Goal: Use online tool/utility: Utilize a website feature to perform a specific function

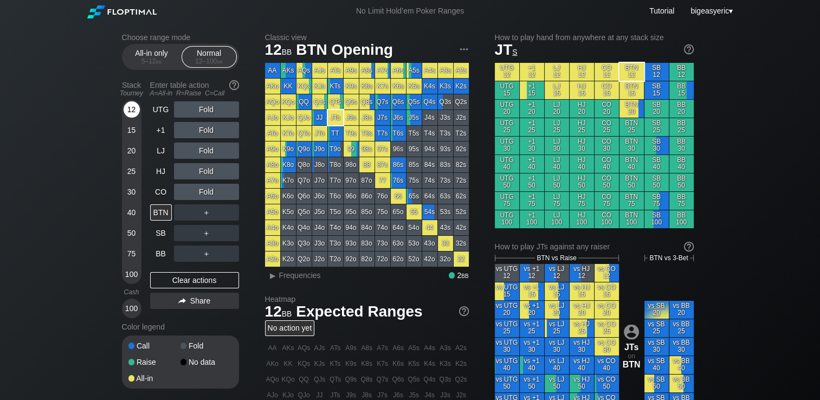
click at [124, 109] on div "12" at bounding box center [132, 109] width 16 height 16
click at [130, 106] on div "12" at bounding box center [132, 109] width 16 height 16
click at [228, 153] on div "C ✕" at bounding box center [228, 151] width 21 height 16
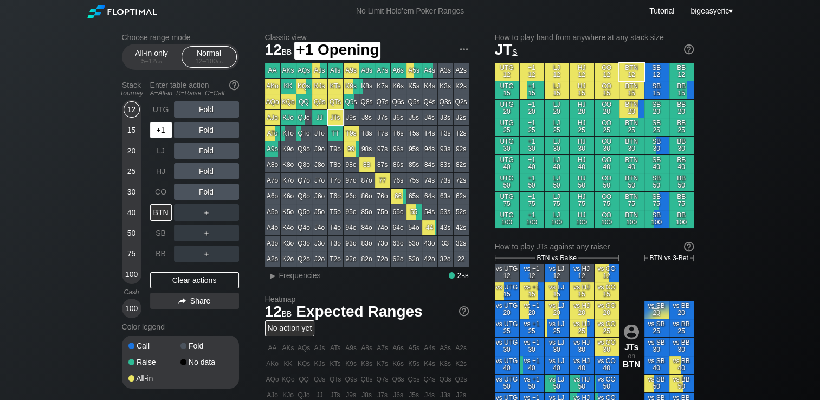
click at [163, 128] on div "+1" at bounding box center [161, 130] width 22 height 16
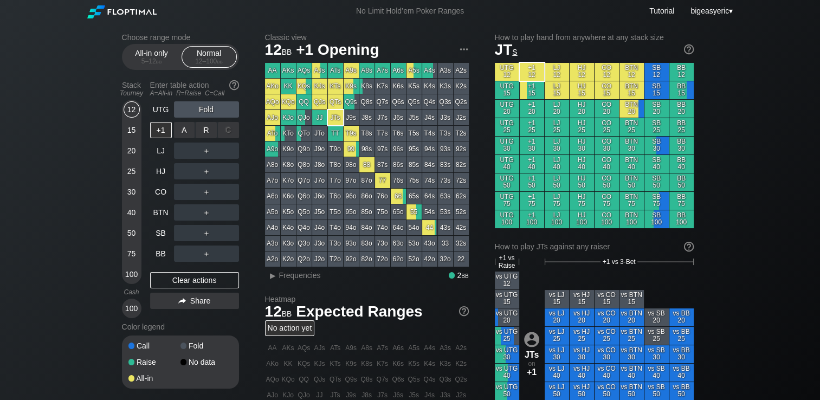
click at [221, 134] on div "C ✕" at bounding box center [228, 130] width 21 height 16
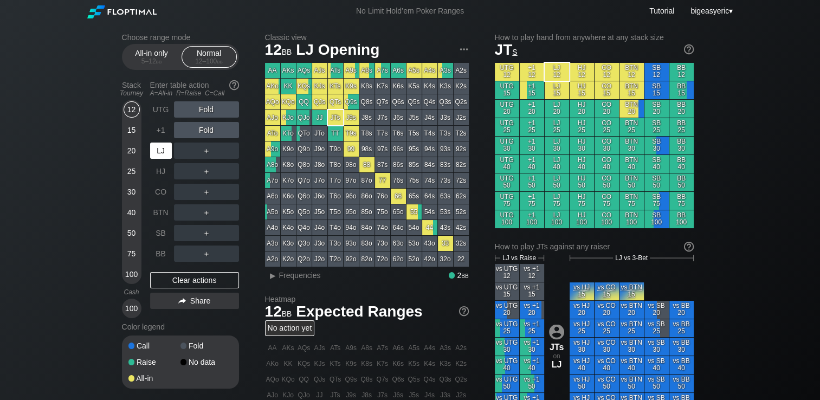
click at [169, 153] on div "LJ" at bounding box center [161, 151] width 22 height 16
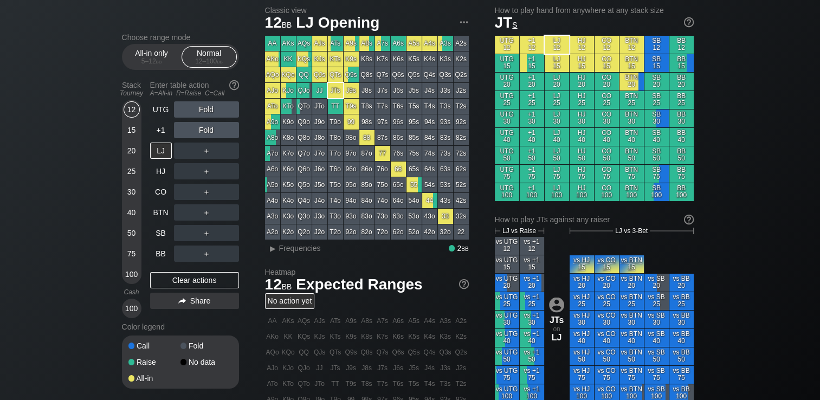
scroll to position [22, 0]
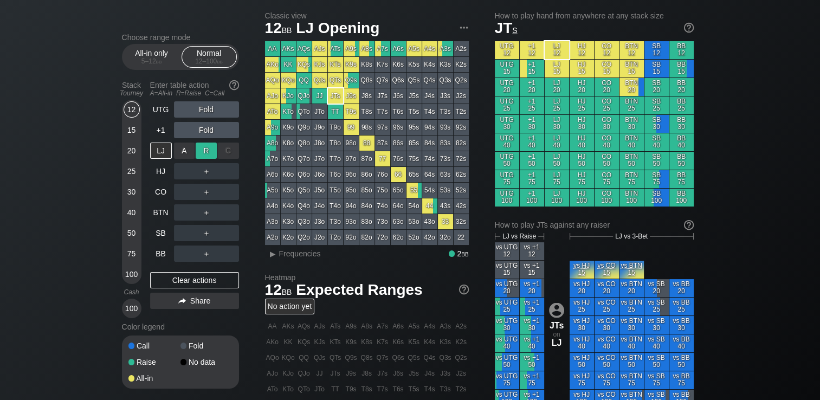
click at [206, 152] on div "R ✕" at bounding box center [206, 151] width 21 height 16
click at [165, 153] on div "LJ" at bounding box center [161, 151] width 22 height 16
click at [210, 126] on div "Fold" at bounding box center [206, 130] width 65 height 16
click at [216, 109] on div "R ✕" at bounding box center [206, 109] width 21 height 16
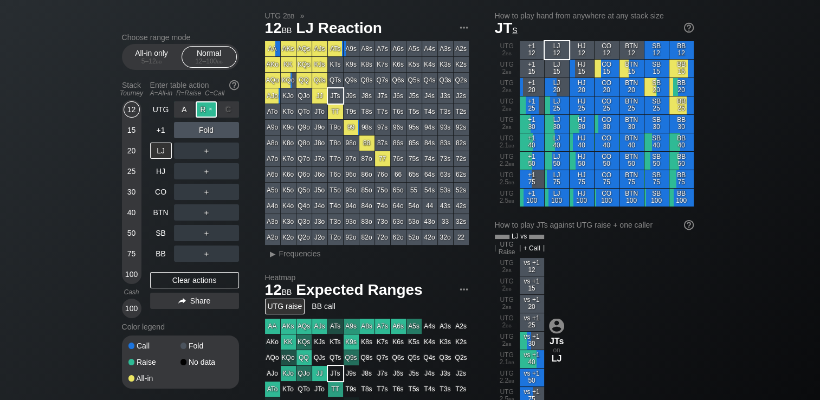
click at [215, 109] on div "R ✕" at bounding box center [206, 109] width 21 height 16
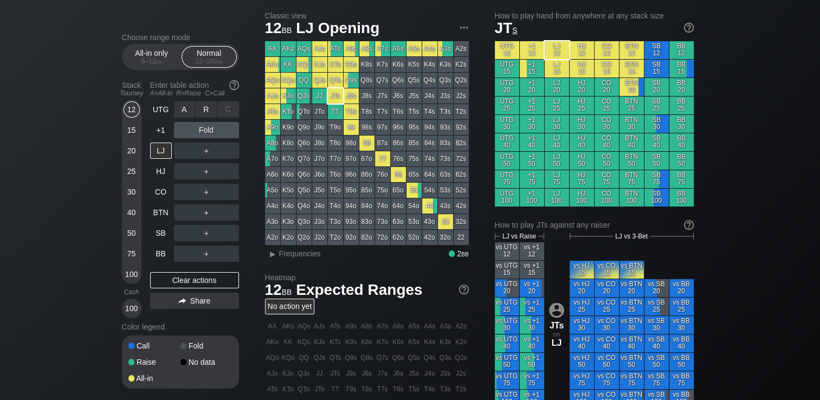
click at [234, 111] on div "C ✕" at bounding box center [228, 109] width 21 height 16
click at [48, 164] on div "Choose range mode All-in only 5 – 12 bb Normal 12 – 100 bb Stack Tourney Enter …" at bounding box center [410, 347] width 820 height 692
click at [739, 93] on div "Choose range mode All-in only 5 – 12 bb Normal 12 – 100 bb Stack Tourney Enter …" at bounding box center [410, 347] width 820 height 692
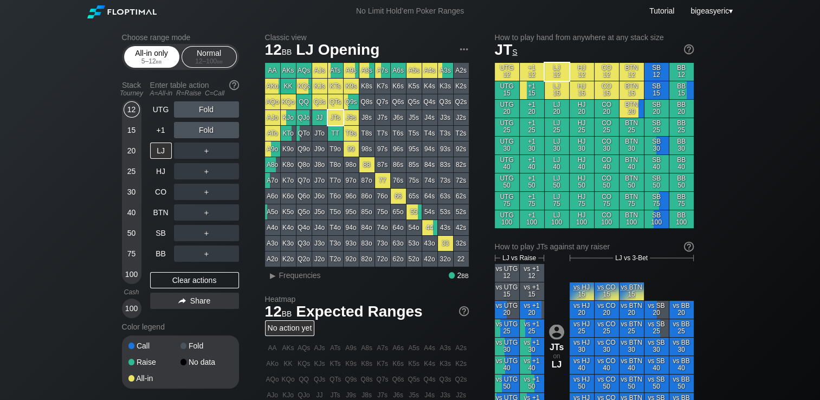
click at [156, 58] on span "bb" at bounding box center [159, 61] width 6 height 8
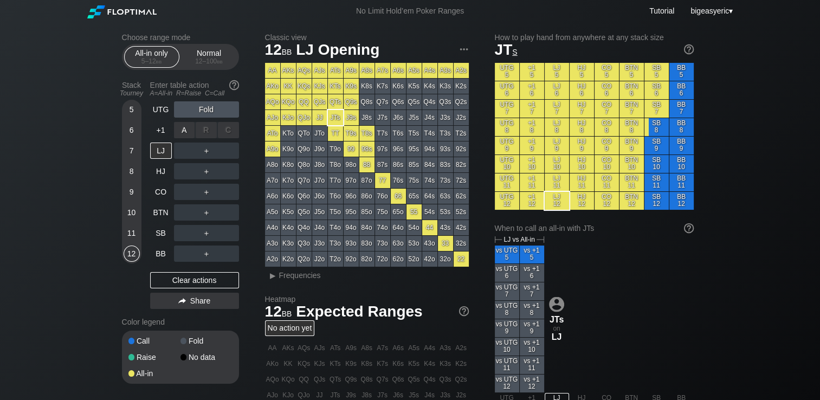
click at [227, 133] on div "C ✕" at bounding box center [228, 130] width 21 height 16
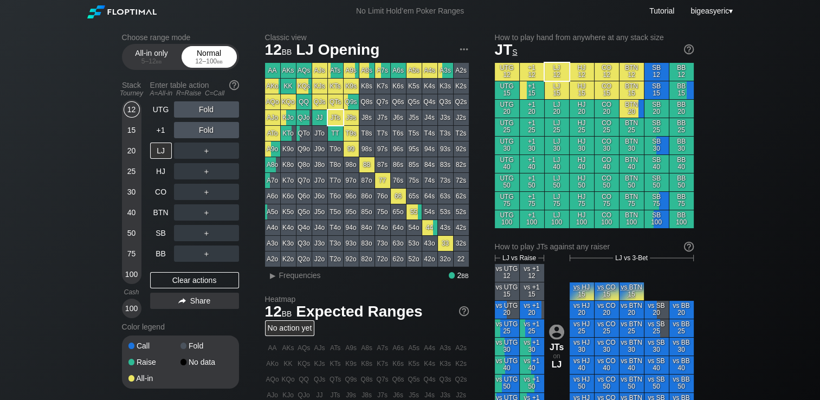
click at [216, 57] on div "Normal 12 – 100 bb" at bounding box center [209, 57] width 50 height 21
click at [104, 183] on div "Choose range mode All-in only 5 – 12 bb Normal 12 – 100 bb Stack Tourney Enter …" at bounding box center [410, 368] width 820 height 692
click at [229, 155] on div "C ✕" at bounding box center [228, 151] width 21 height 16
click at [206, 210] on div "R ✕" at bounding box center [206, 212] width 21 height 16
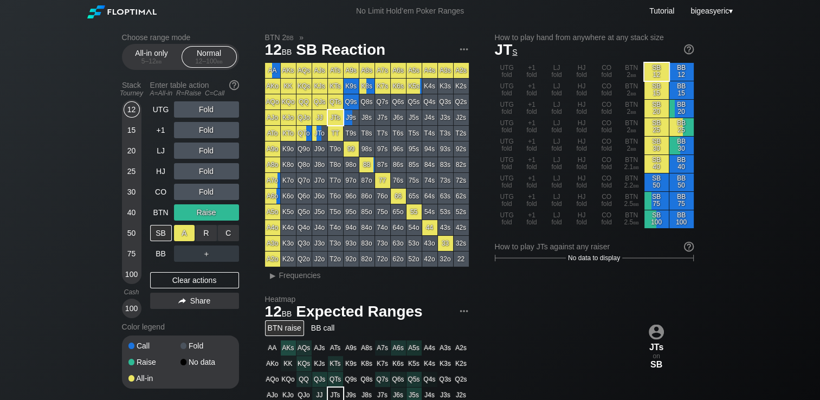
click at [176, 237] on div "A ✕" at bounding box center [184, 233] width 21 height 16
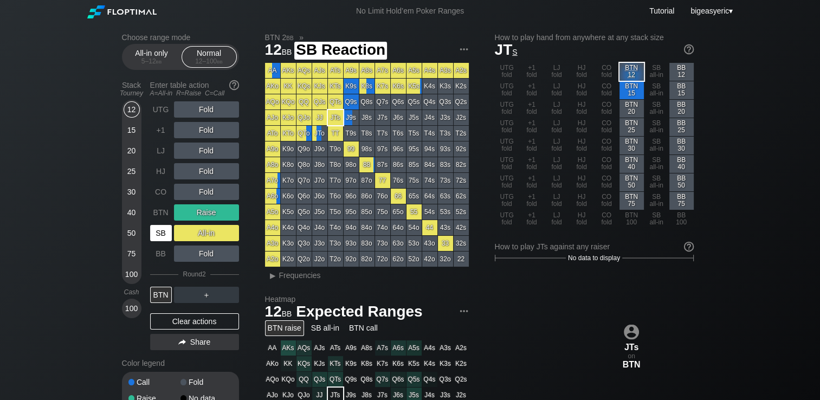
click at [165, 235] on div "SB" at bounding box center [161, 233] width 22 height 16
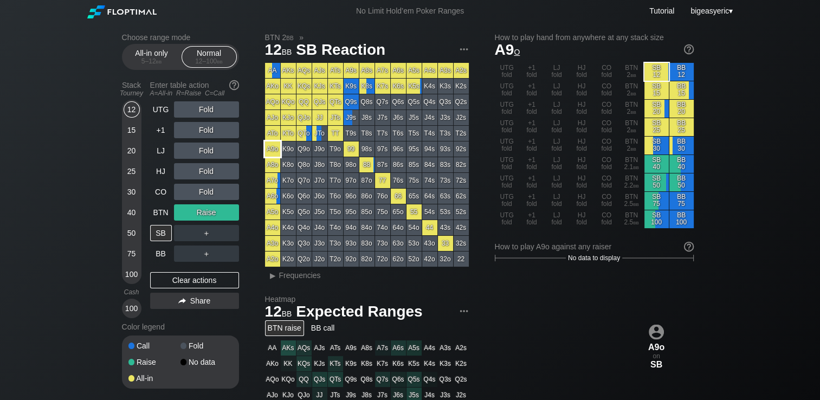
click at [276, 156] on div "A9o" at bounding box center [272, 148] width 15 height 15
click at [275, 149] on div "A9o" at bounding box center [272, 148] width 15 height 15
click at [709, 214] on div "Choose range mode All-in only 5 – 12 bb Normal 12 – 100 bb Stack Tourney Enter …" at bounding box center [410, 368] width 820 height 692
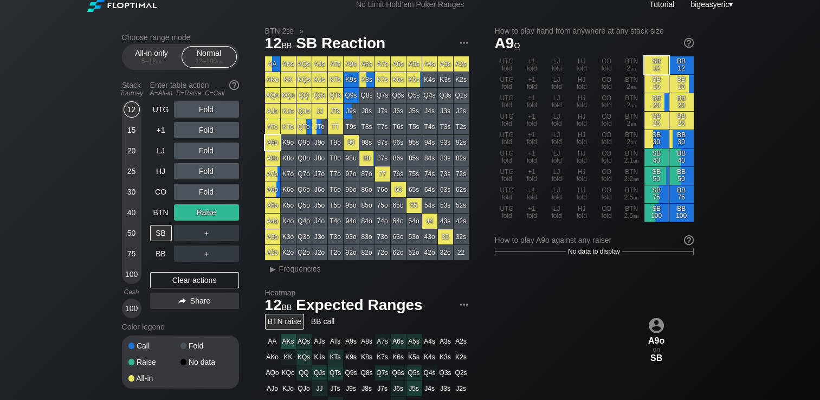
scroll to position [4, 0]
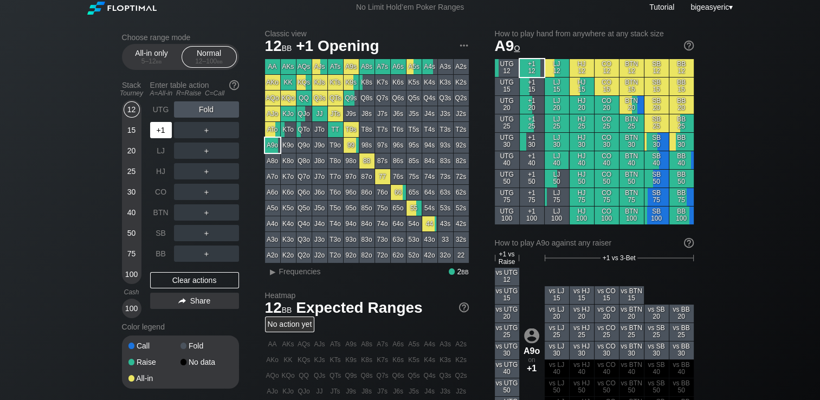
click at [163, 130] on div "+1" at bounding box center [161, 130] width 22 height 16
click at [229, 132] on div "C ✕" at bounding box center [228, 130] width 21 height 16
click at [167, 135] on div "+1" at bounding box center [161, 130] width 22 height 16
click at [214, 112] on div "R ✕" at bounding box center [206, 109] width 21 height 16
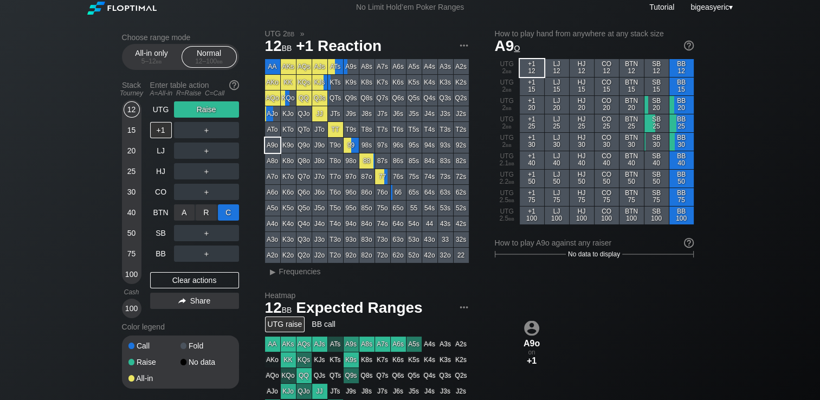
click at [233, 209] on div "C ✕" at bounding box center [228, 212] width 21 height 16
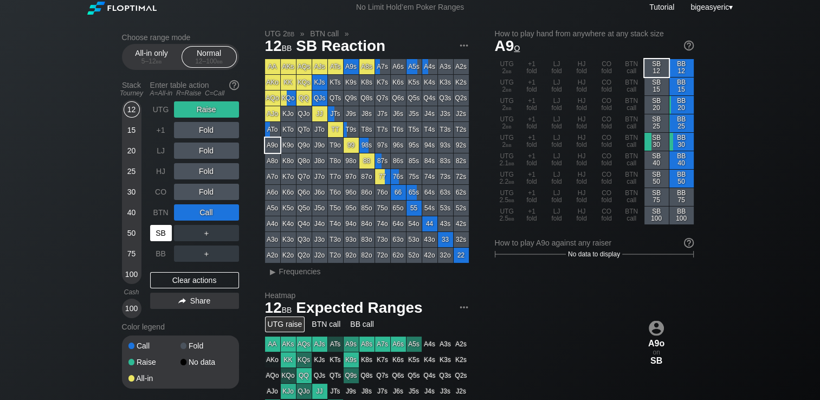
click at [156, 229] on div "SB" at bounding box center [161, 233] width 22 height 16
